Goal: Navigation & Orientation: Find specific page/section

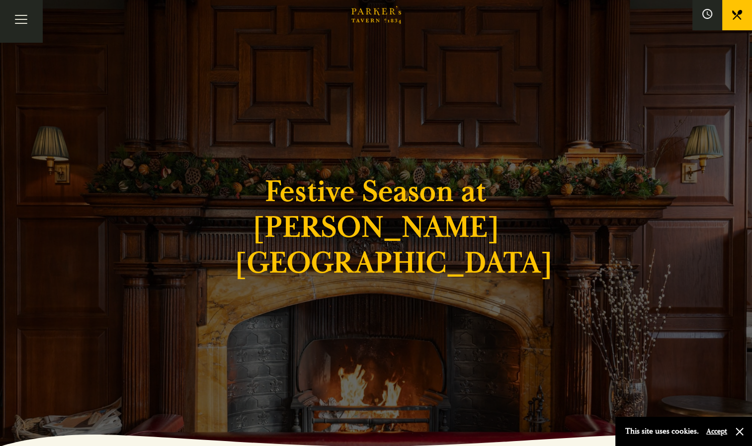
click at [739, 431] on button "button" at bounding box center [739, 432] width 10 height 10
click at [26, 29] on button "Toggle navigation" at bounding box center [21, 21] width 42 height 42
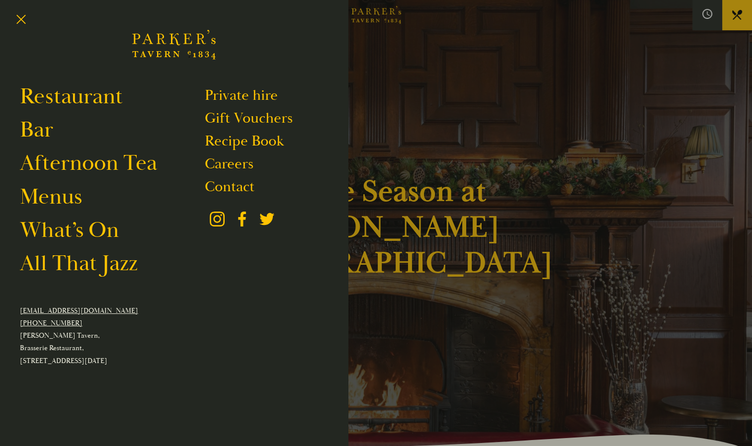
click at [66, 203] on link "Menus" at bounding box center [51, 197] width 62 height 28
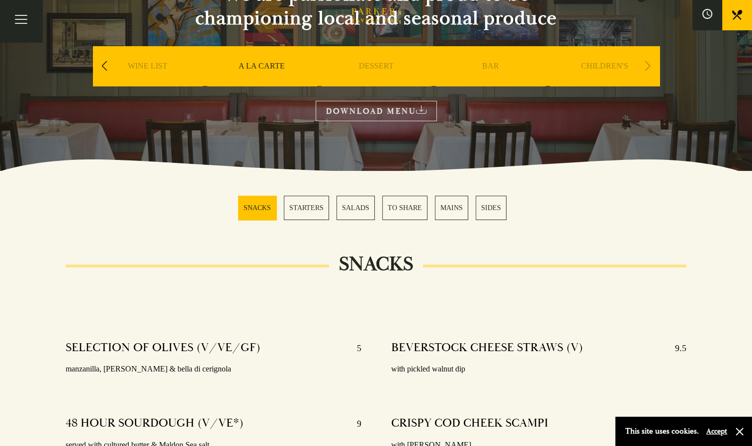
scroll to position [126, 0]
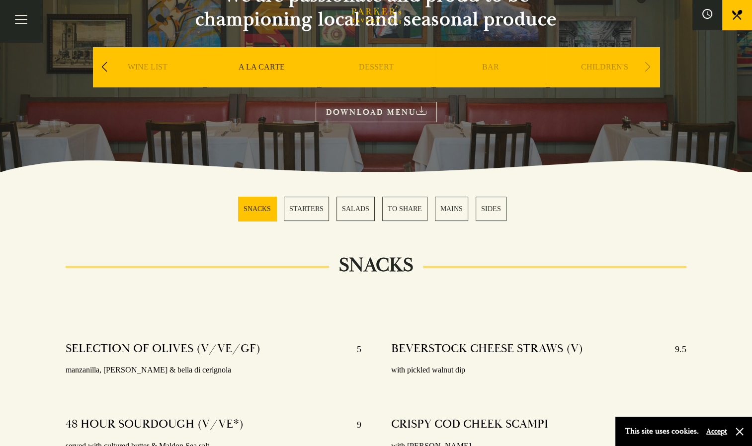
click at [25, 19] on button "Toggle navigation" at bounding box center [21, 21] width 42 height 42
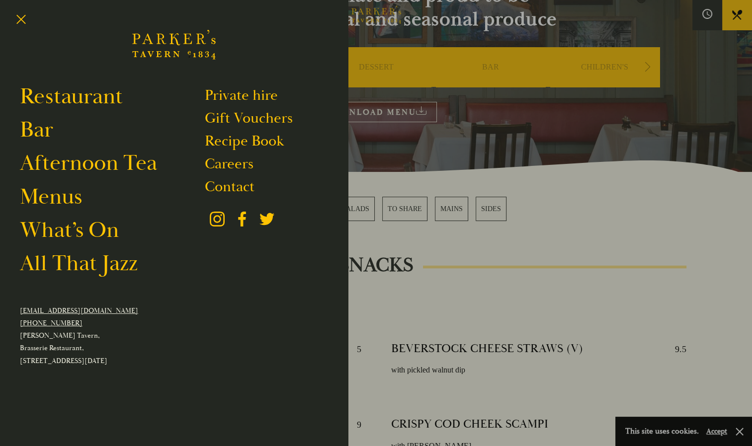
click at [102, 236] on link "What’s On" at bounding box center [69, 230] width 99 height 28
